Goal: Check status: Check status

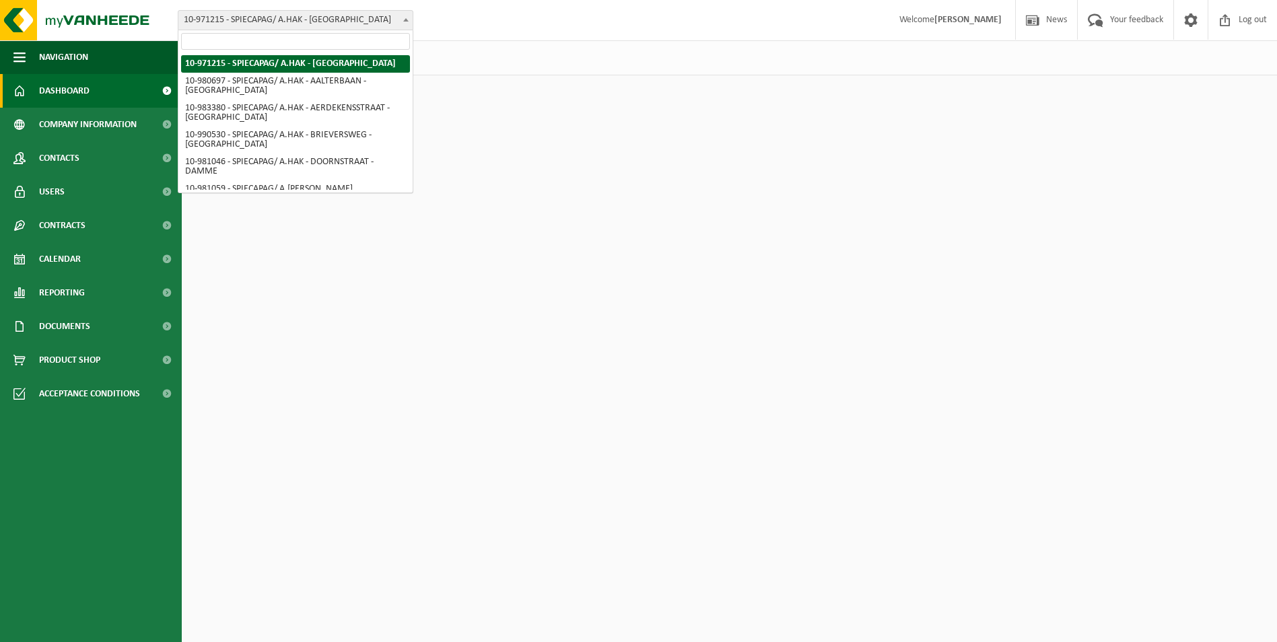
drag, startPoint x: 0, startPoint y: 0, endPoint x: 382, endPoint y: 16, distance: 382.1
click at [382, 16] on span "10-971215 - SPIECAPAG/ A.HAK - [GEOGRAPHIC_DATA]" at bounding box center [295, 20] width 234 height 19
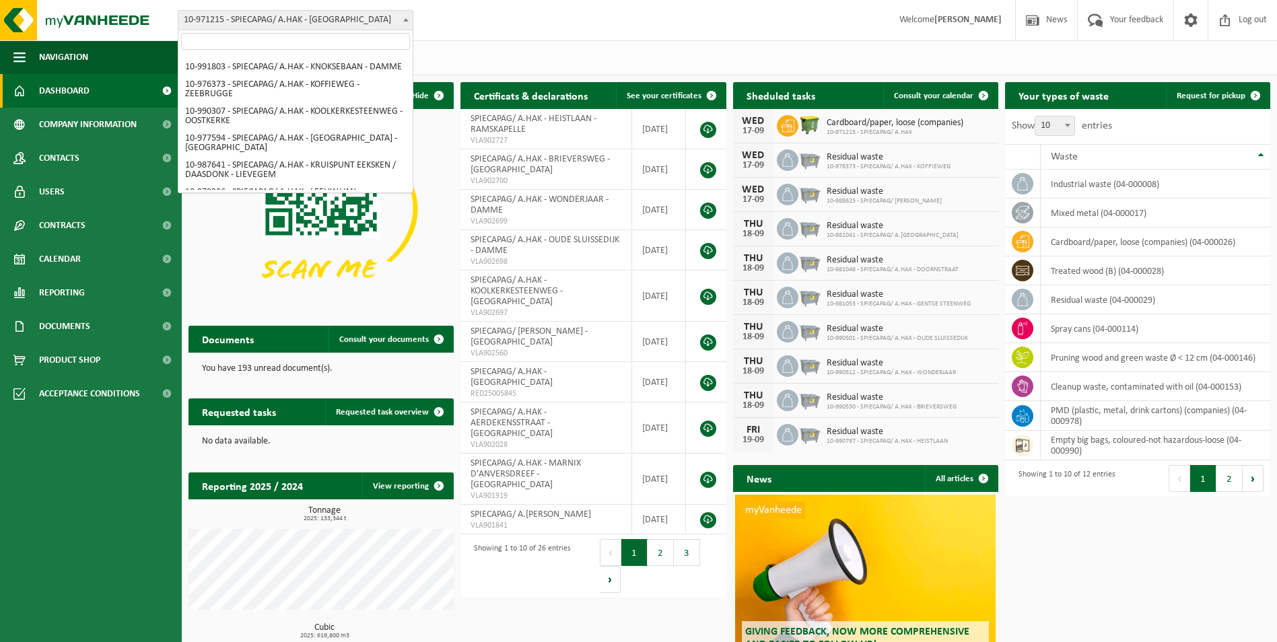
scroll to position [291, 0]
select select "158789"
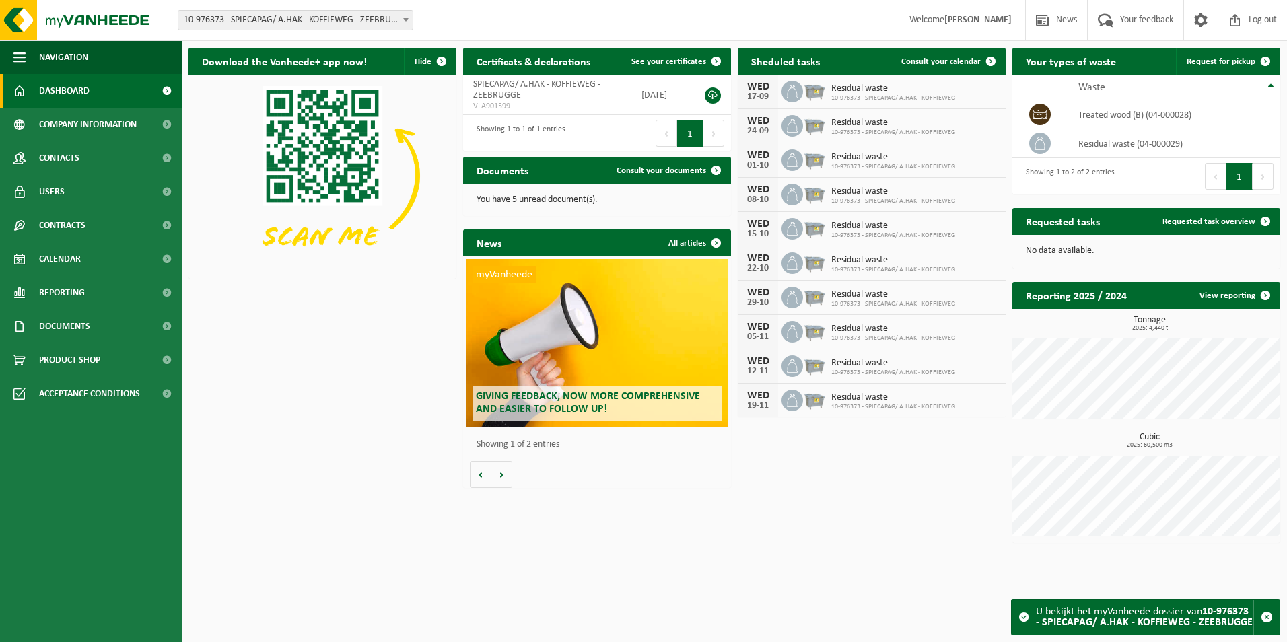
drag, startPoint x: 753, startPoint y: 86, endPoint x: 767, endPoint y: 160, distance: 75.3
click at [767, 160] on div "WED 17-09 Residual waste 10-976373 - SPIECAPAG/ A.HAK - KOFFIEWEG WED 24-09 Res…" at bounding box center [872, 246] width 268 height 343
drag, startPoint x: 762, startPoint y: 149, endPoint x: 757, endPoint y: 125, distance: 25.4
click at [757, 125] on div "WED" at bounding box center [758, 121] width 27 height 11
click at [846, 365] on span "Residual waste" at bounding box center [894, 363] width 124 height 11
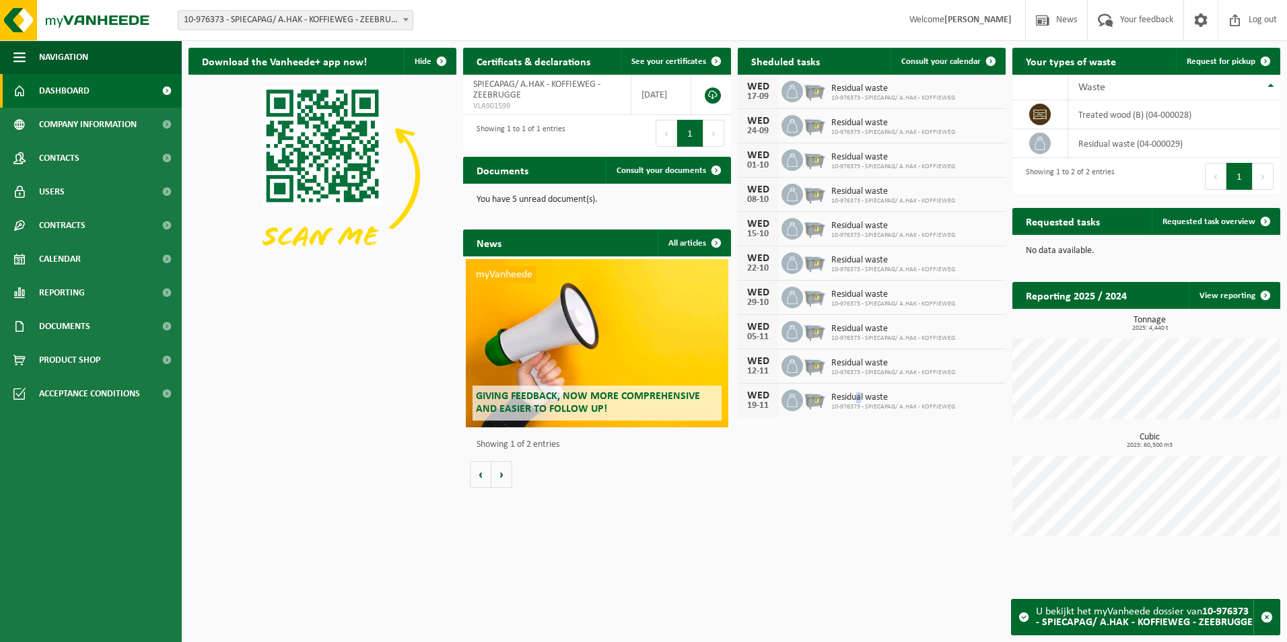
drag, startPoint x: 856, startPoint y: 401, endPoint x: 867, endPoint y: 400, distance: 10.8
click at [867, 400] on span "Residual waste" at bounding box center [894, 398] width 124 height 11
drag, startPoint x: 867, startPoint y: 400, endPoint x: 897, endPoint y: 460, distance: 67.1
click at [897, 460] on div "Download the Vanheede+ app now! Hide Certificats & declarations See your certif…" at bounding box center [734, 295] width 1099 height 509
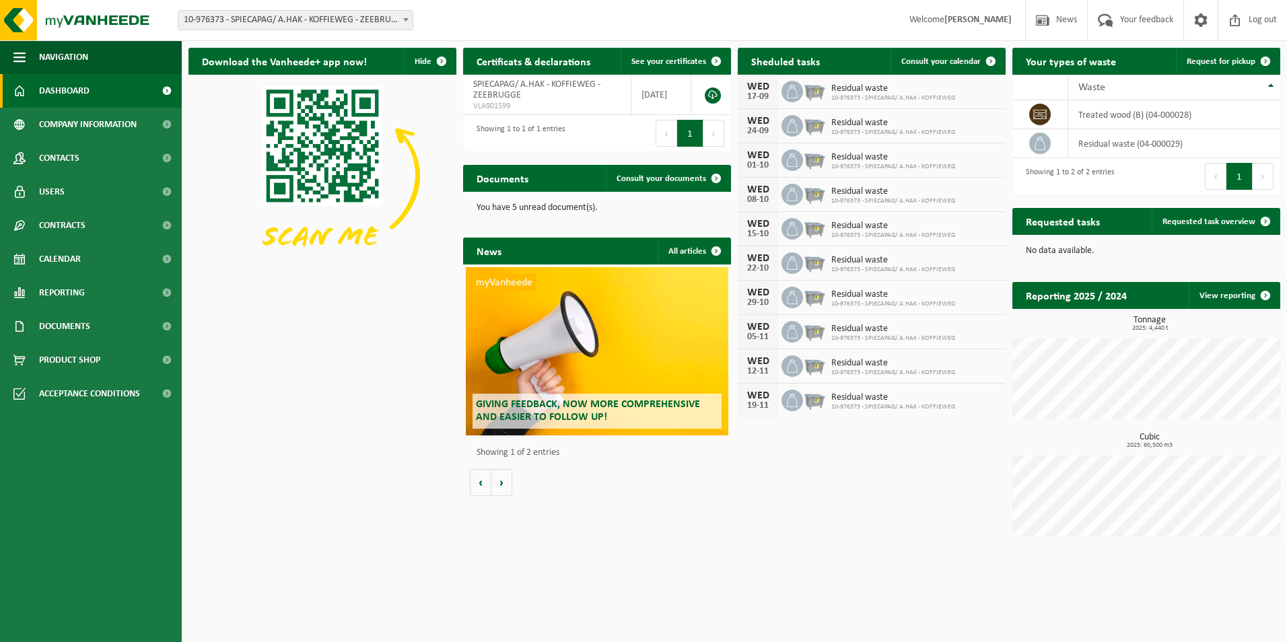
click at [381, 22] on span "10-976373 - SPIECAPAG/ A.HAK - KOFFIEWEG - ZEEBRUGGE" at bounding box center [295, 20] width 234 height 19
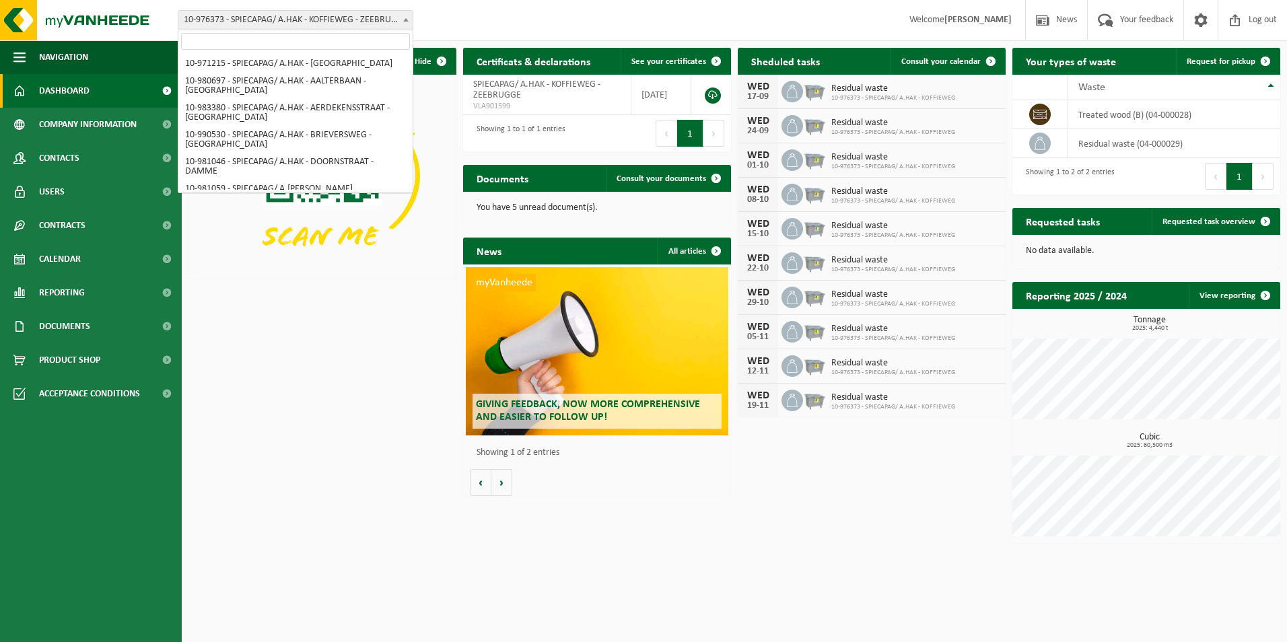
scroll to position [287, 0]
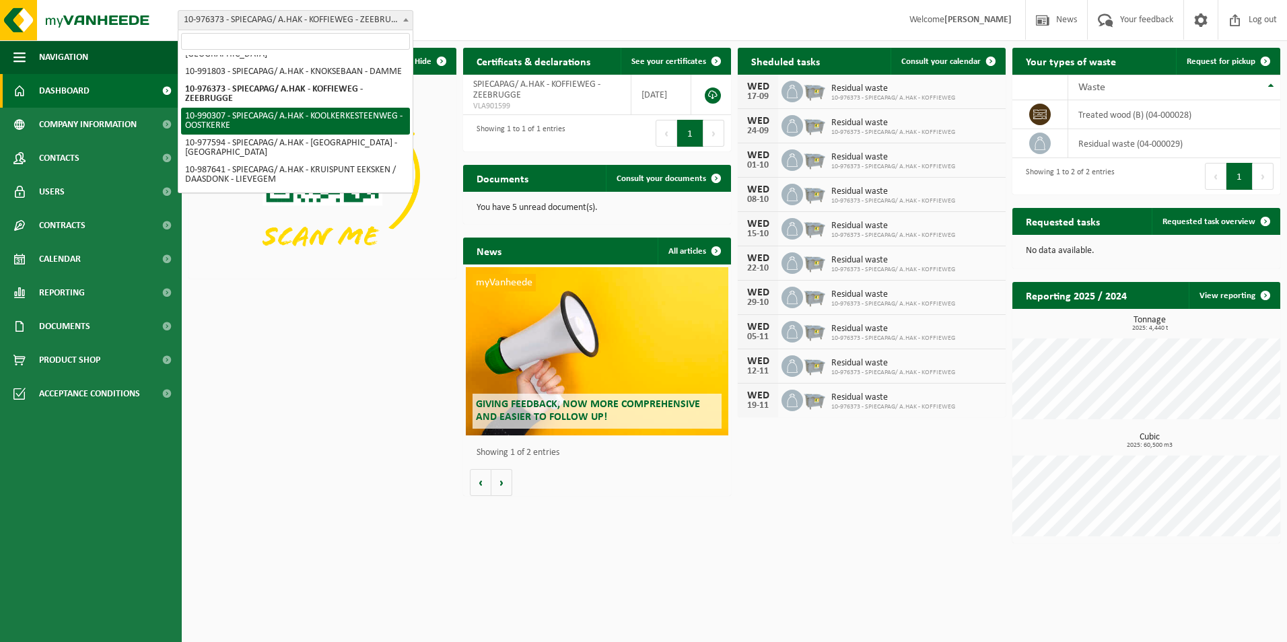
select select "169042"
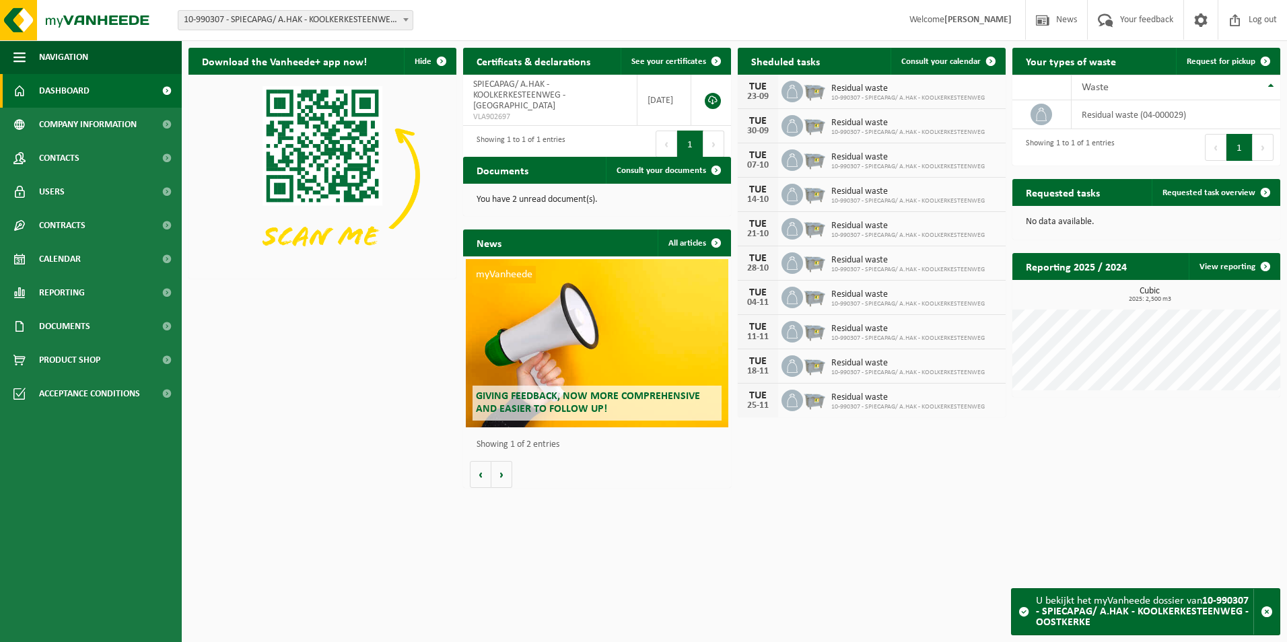
drag, startPoint x: 756, startPoint y: 94, endPoint x: 772, endPoint y: 125, distance: 34.9
click at [772, 120] on div "TUE 23-09 Residual waste 10-990307 - SPIECAPAG/ A.HAK - KOOLKERKESTEENWEG TUE 3…" at bounding box center [872, 246] width 268 height 343
drag, startPoint x: 772, startPoint y: 125, endPoint x: 771, endPoint y: 145, distance: 20.2
click at [771, 140] on div "TUE 30-09" at bounding box center [758, 126] width 40 height 34
click at [761, 105] on div "TUE 23-09" at bounding box center [758, 92] width 40 height 34
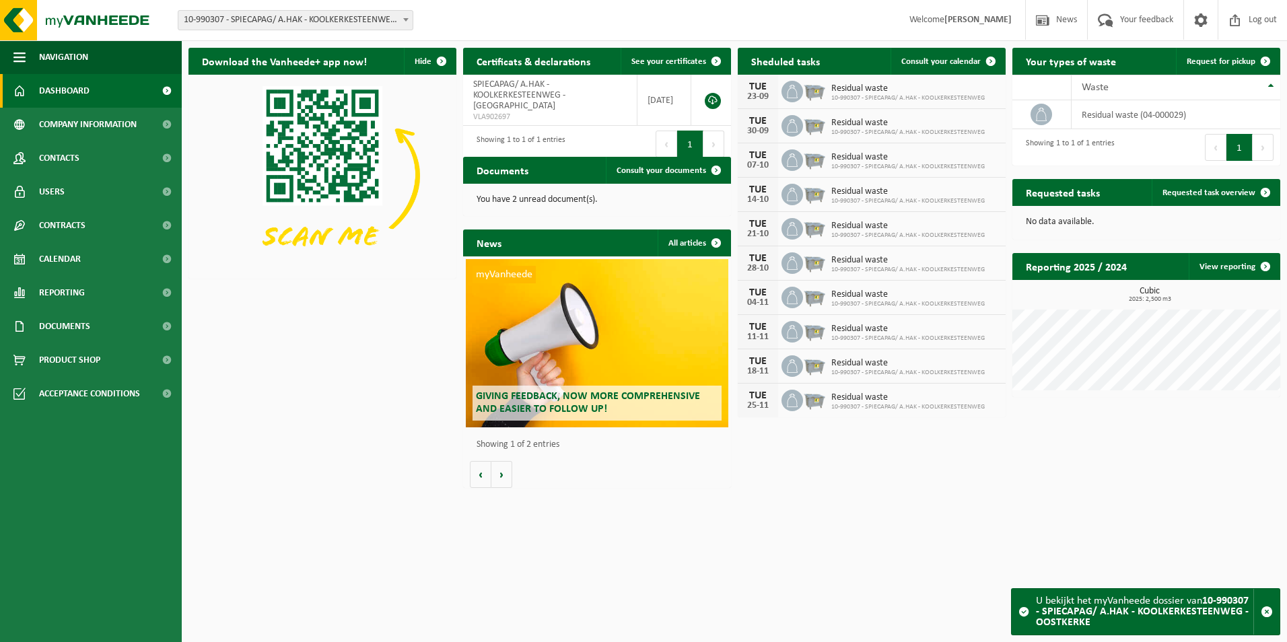
click at [792, 364] on icon at bounding box center [792, 366] width 13 height 13
click at [822, 477] on div "Download the Vanheede+ app now! Hide Certificats & declarations See your certif…" at bounding box center [734, 268] width 1099 height 454
drag, startPoint x: 801, startPoint y: 284, endPoint x: 781, endPoint y: 269, distance: 25.0
click at [801, 284] on div "TUE 04-11 Residual waste 10-990307 - SPIECAPAG/ A.HAK - KOOLKERKESTEENWEG" at bounding box center [872, 298] width 268 height 34
drag, startPoint x: 761, startPoint y: 259, endPoint x: 768, endPoint y: 262, distance: 7.3
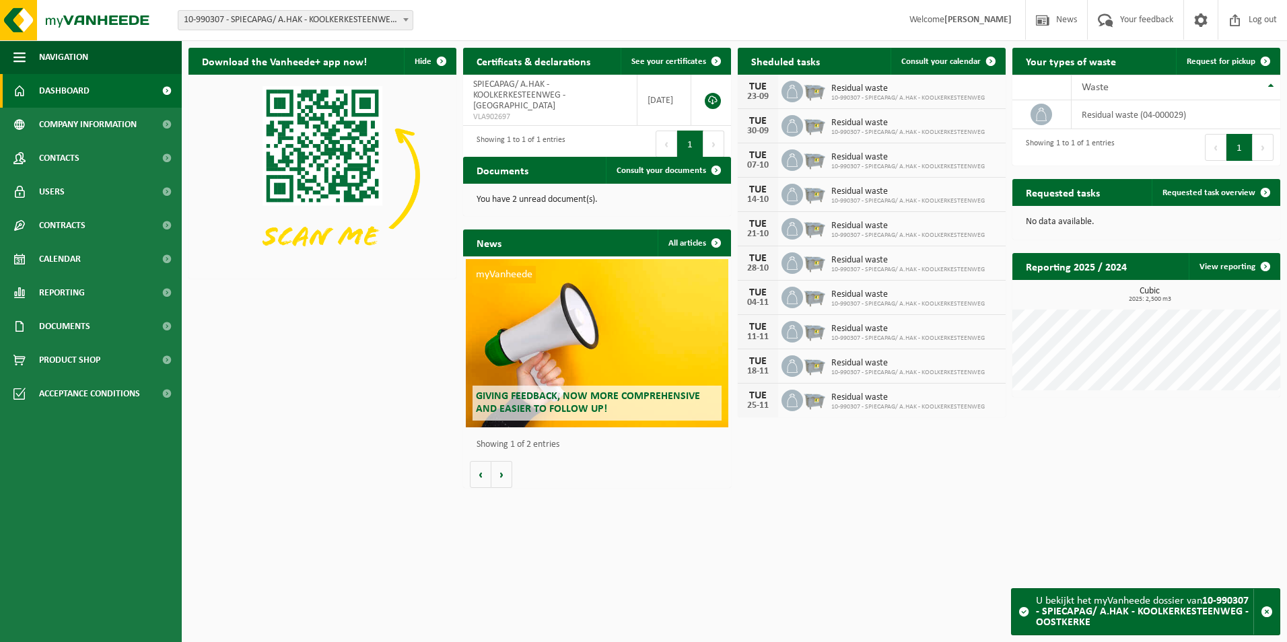
click at [768, 262] on div "TUE" at bounding box center [758, 258] width 27 height 11
drag, startPoint x: 768, startPoint y: 262, endPoint x: 817, endPoint y: 265, distance: 49.9
click at [814, 265] on img at bounding box center [814, 261] width 23 height 23
drag, startPoint x: 832, startPoint y: 262, endPoint x: 845, endPoint y: 261, distance: 12.9
click at [845, 261] on span "Residual waste" at bounding box center [909, 260] width 154 height 11
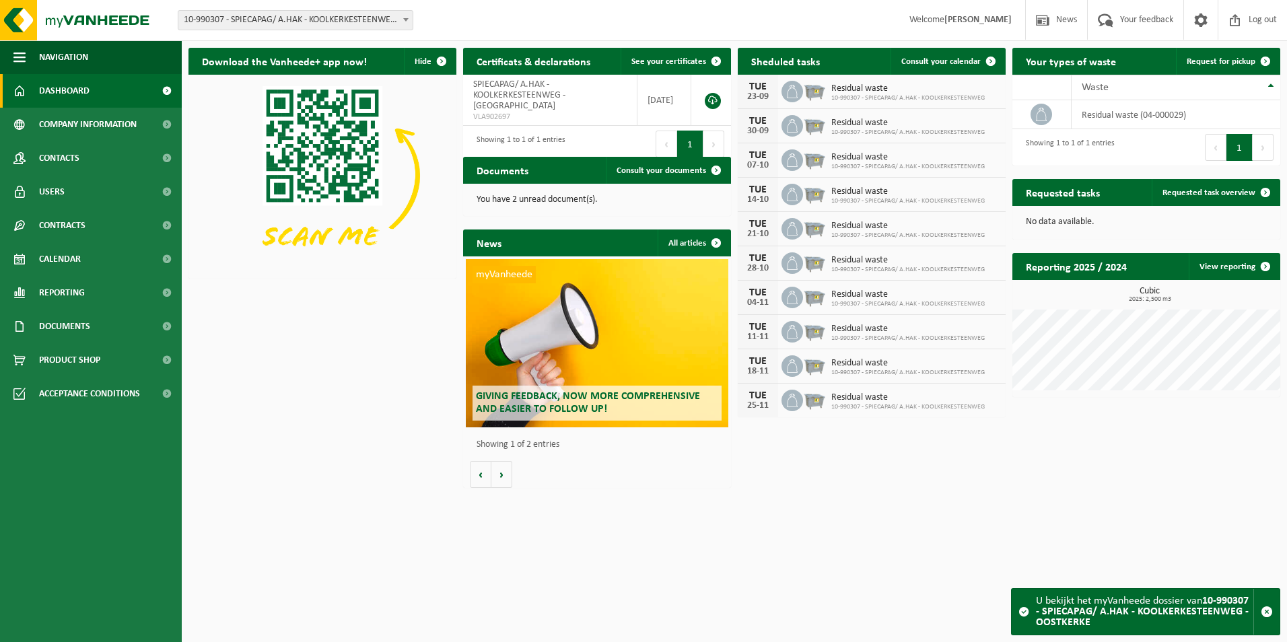
drag, startPoint x: 845, startPoint y: 261, endPoint x: 878, endPoint y: 257, distance: 33.2
click at [870, 257] on span "Residual waste" at bounding box center [909, 260] width 154 height 11
click at [876, 260] on span "Residual waste" at bounding box center [909, 260] width 154 height 11
drag, startPoint x: 876, startPoint y: 260, endPoint x: 813, endPoint y: 263, distance: 62.7
click at [813, 263] on img at bounding box center [814, 261] width 23 height 23
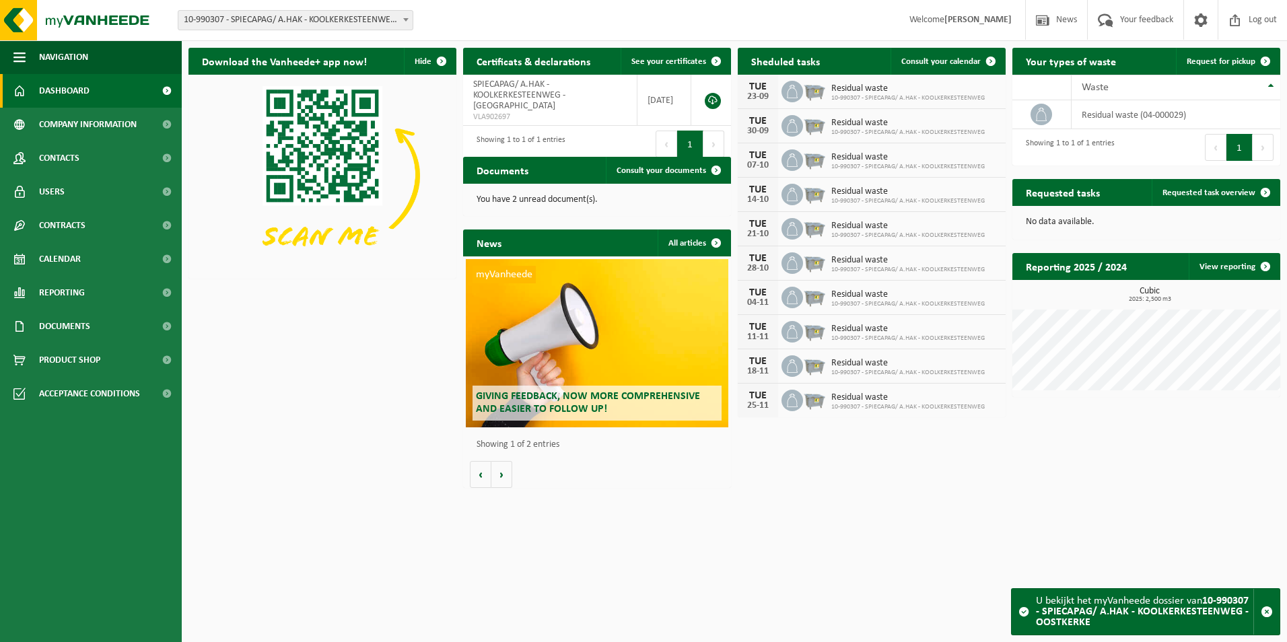
click at [866, 263] on span "Residual waste" at bounding box center [909, 260] width 154 height 11
drag, startPoint x: 926, startPoint y: 295, endPoint x: 906, endPoint y: 290, distance: 20.9
click at [926, 296] on span "Residual waste" at bounding box center [909, 295] width 154 height 11
click at [836, 269] on span "10-990307 - SPIECAPAG/ A.HAK - KOOLKERKESTEENWEG" at bounding box center [909, 270] width 154 height 8
click at [851, 259] on span "Residual waste" at bounding box center [909, 260] width 154 height 11
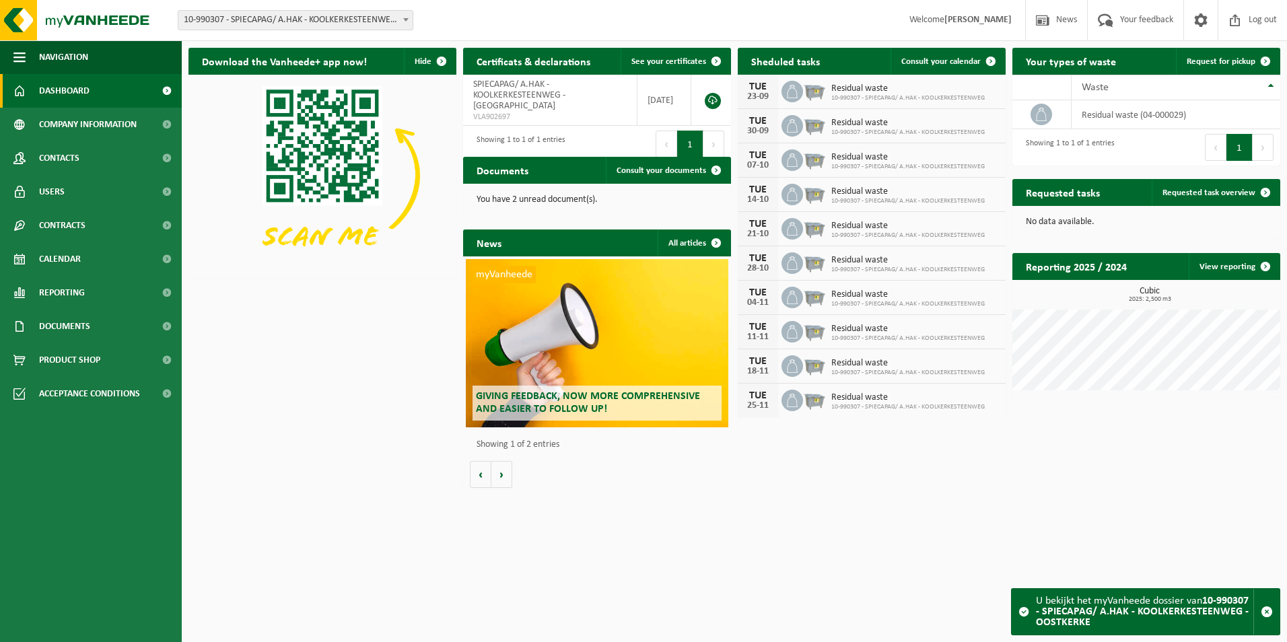
click at [827, 259] on div "Residual waste 10-990307 - SPIECAPAG/ A.HAK - KOOLKERKESTEENWEG" at bounding box center [905, 263] width 160 height 21
drag, startPoint x: 870, startPoint y: 259, endPoint x: 862, endPoint y: 260, distance: 8.1
click at [862, 260] on span "Residual waste" at bounding box center [909, 260] width 154 height 11
